Goal: Check status

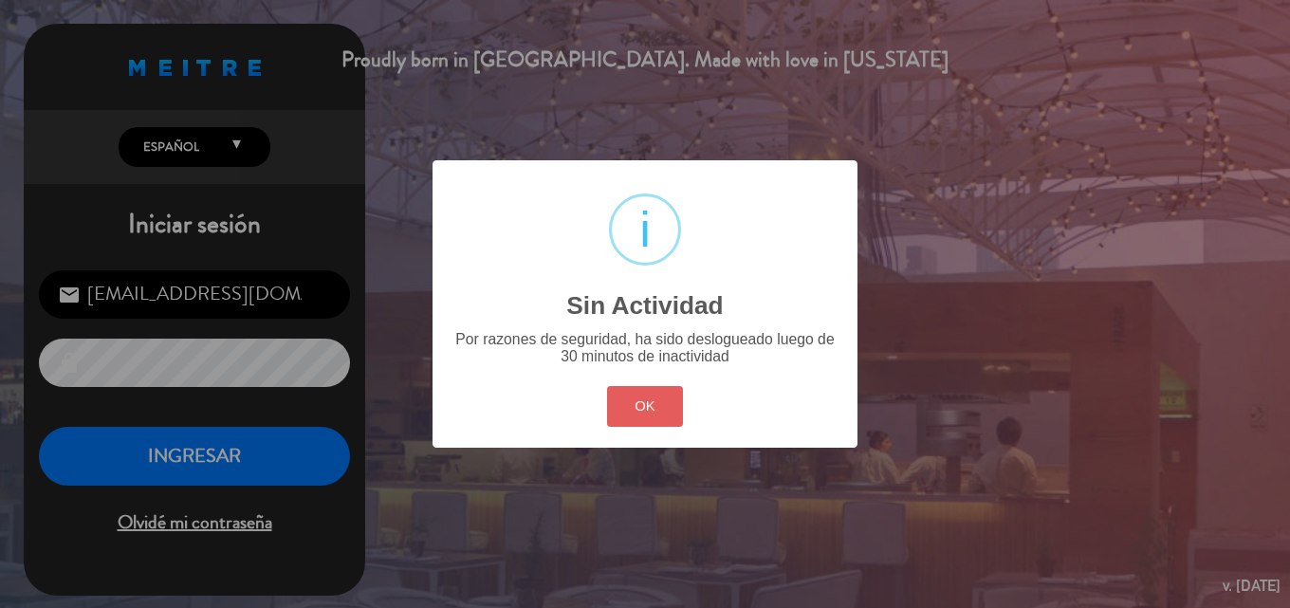
click at [645, 401] on button "OK" at bounding box center [645, 406] width 77 height 41
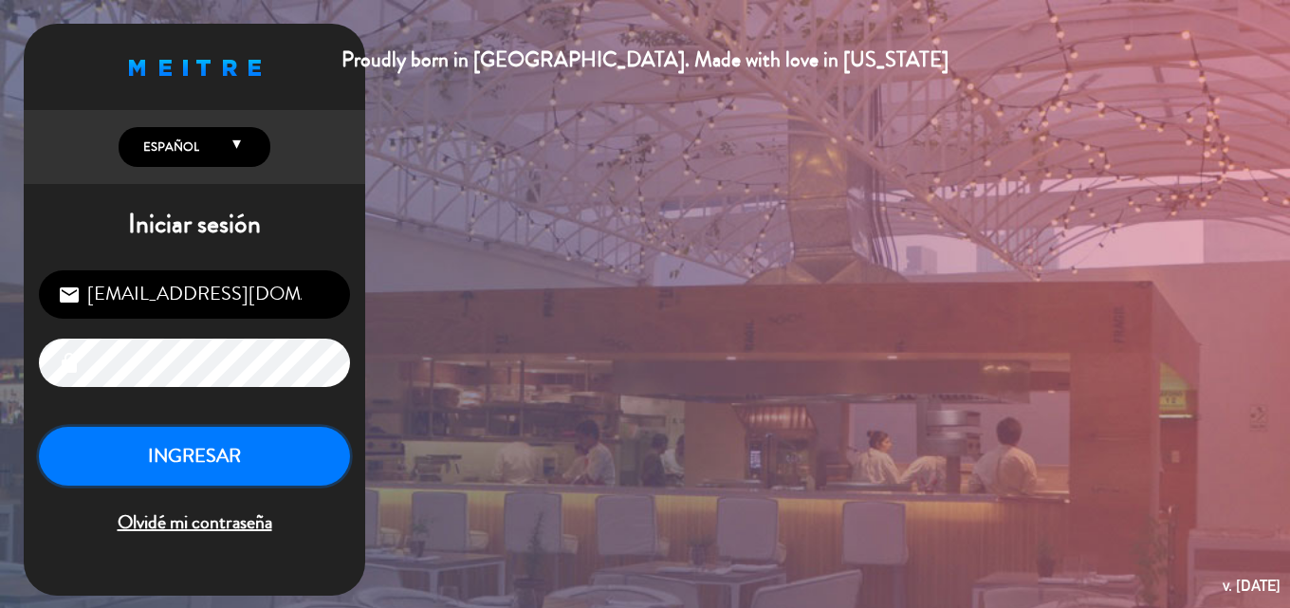
click at [230, 454] on button "INGRESAR" at bounding box center [194, 457] width 311 height 60
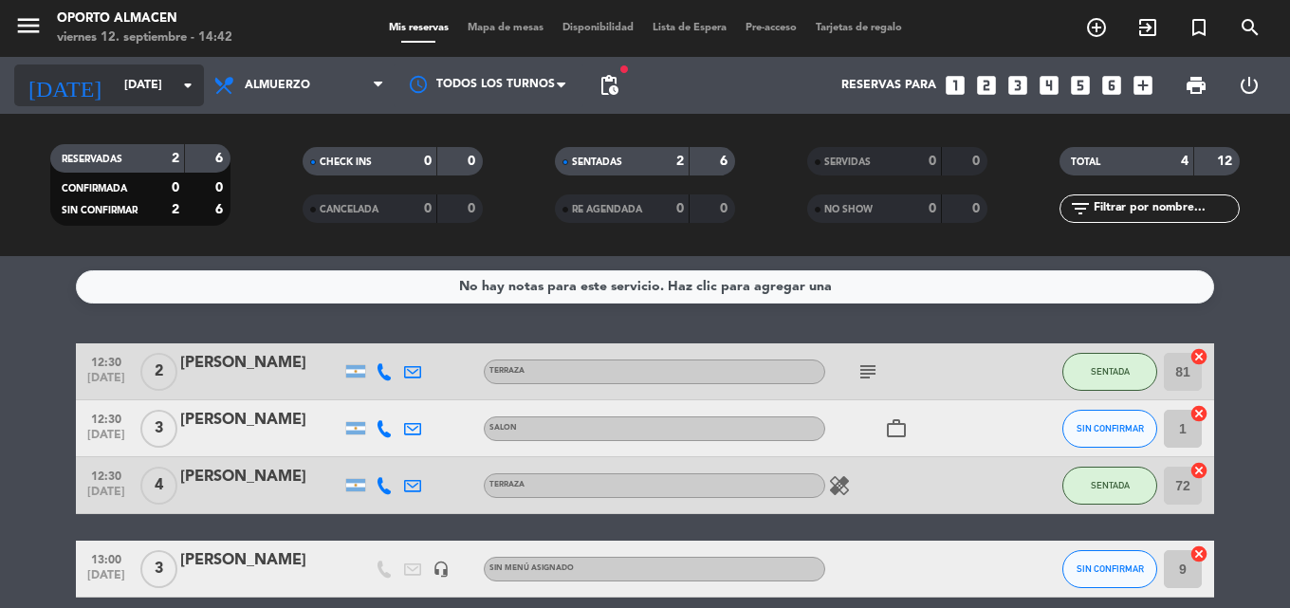
click at [133, 90] on input "[DATE]" at bounding box center [195, 85] width 160 height 32
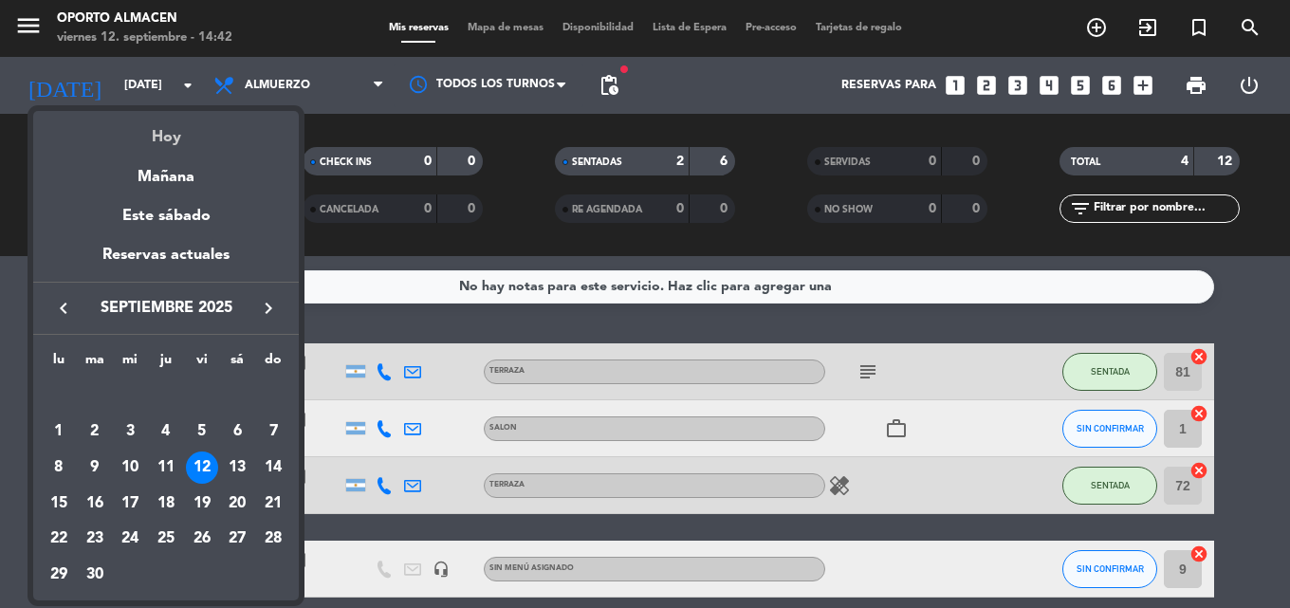
click at [164, 131] on div "Hoy" at bounding box center [166, 130] width 266 height 39
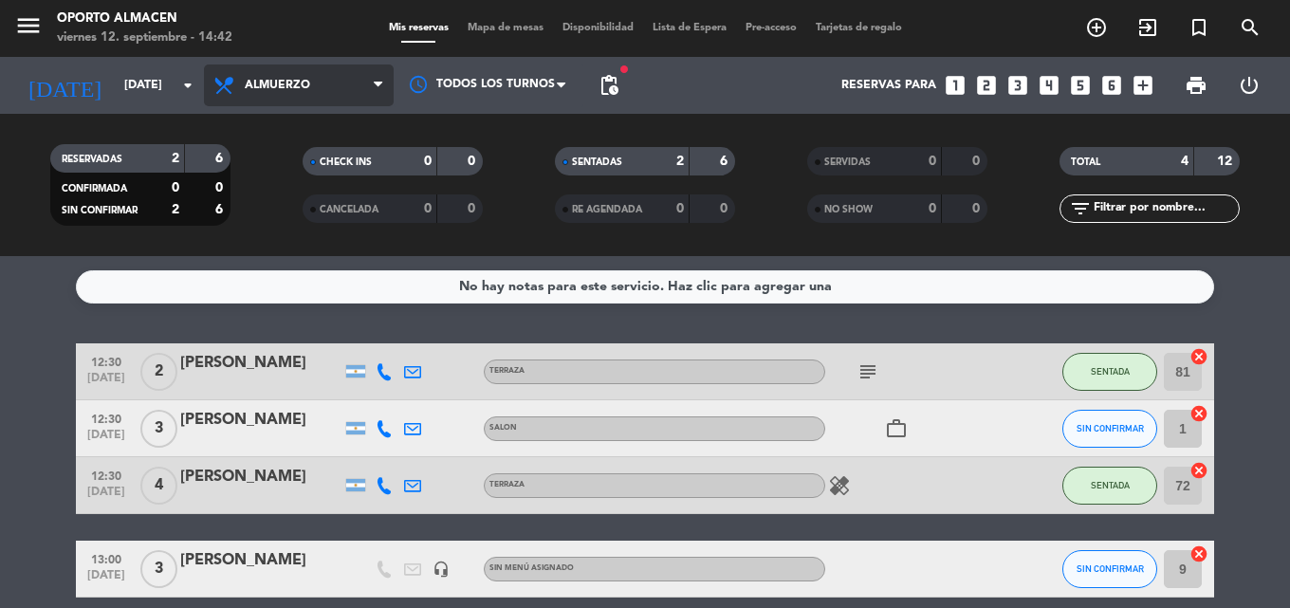
click at [300, 93] on span "Almuerzo" at bounding box center [299, 85] width 190 height 42
click at [299, 193] on div "menu Oporto Almacen [DATE] 12. septiembre - 14:42 Mis reservas Mapa de mesas Di…" at bounding box center [645, 128] width 1290 height 256
